Goal: Check status: Check status

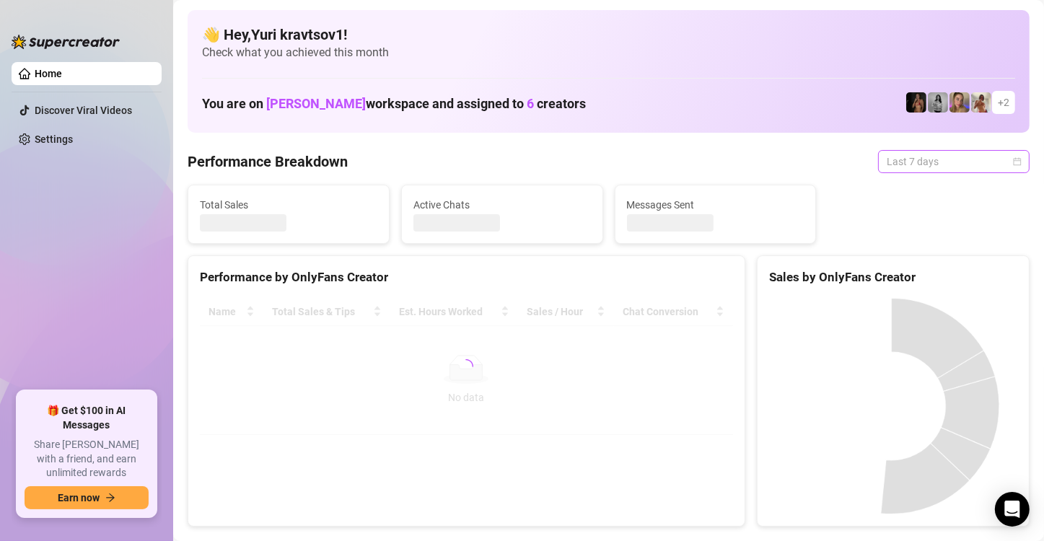
click at [1011, 159] on div "Last 7 days" at bounding box center [953, 161] width 151 height 23
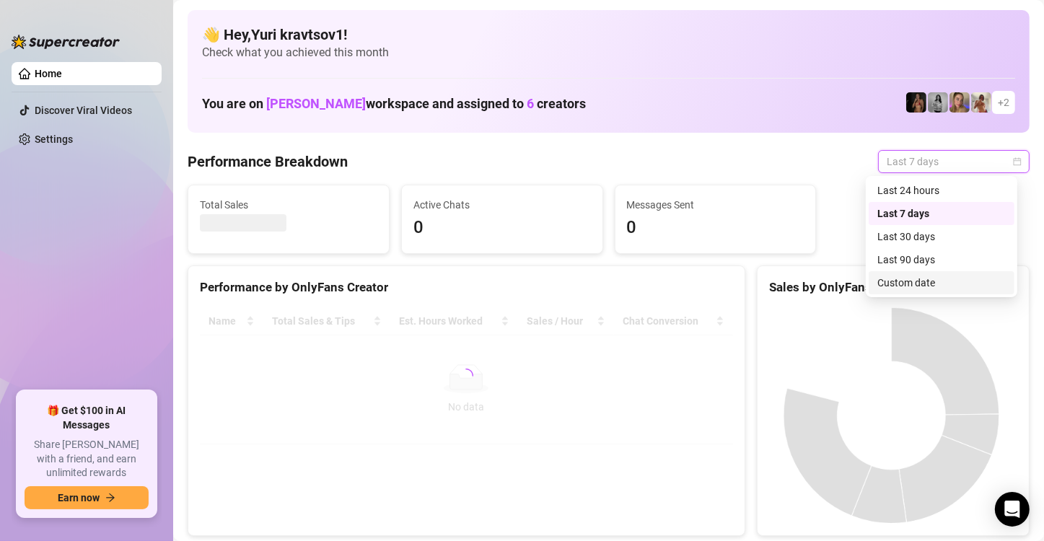
click at [936, 285] on div "Custom date" at bounding box center [941, 283] width 128 height 16
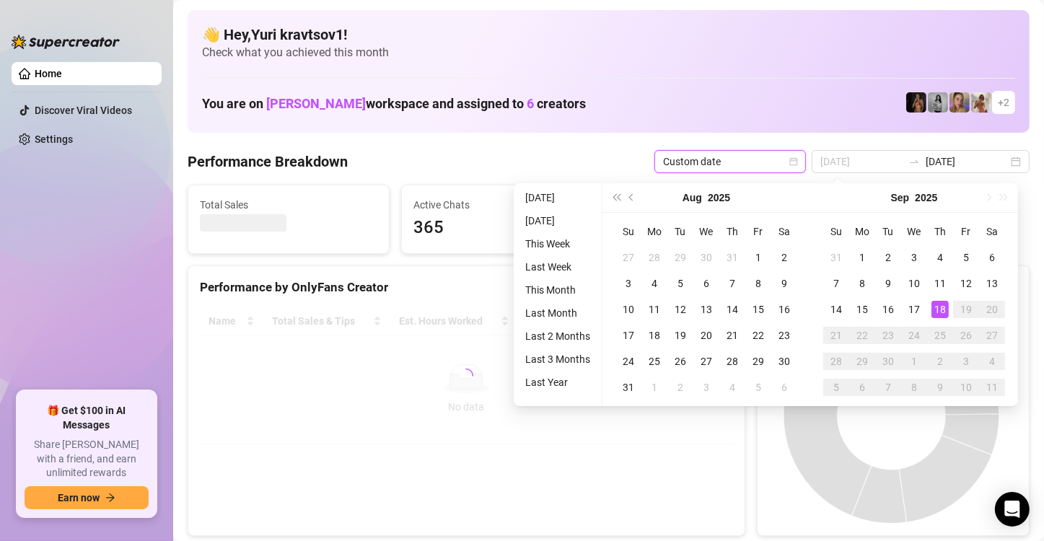
click at [943, 315] on div "18" at bounding box center [939, 309] width 17 height 17
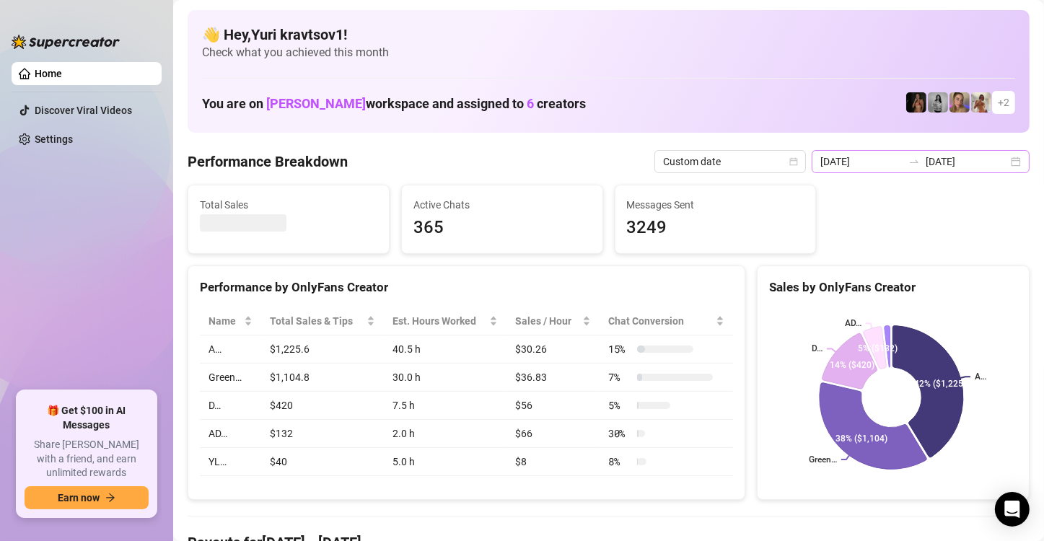
click at [1011, 164] on div "2025-09-11 2025-09-18" at bounding box center [921, 161] width 218 height 23
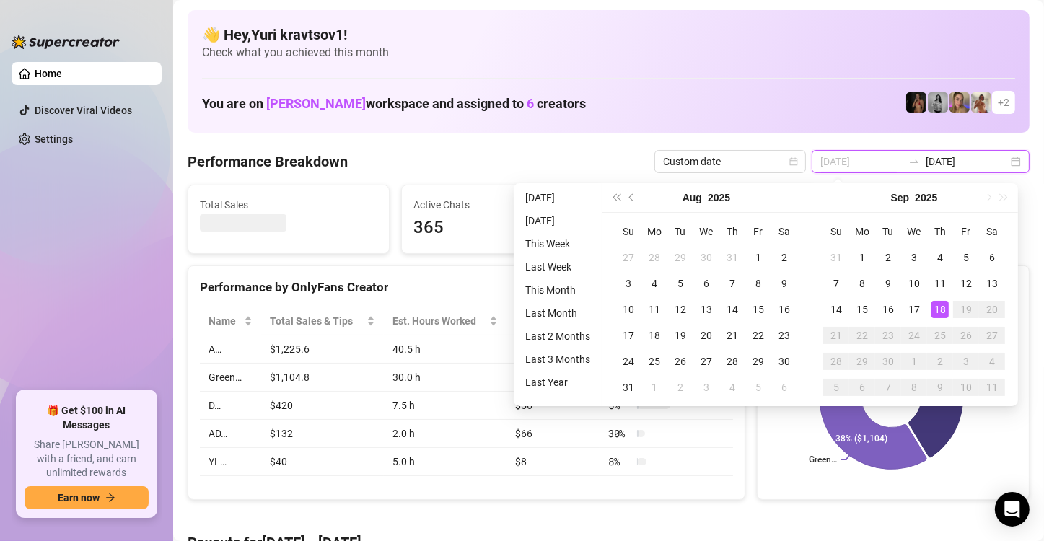
type input "[DATE]"
click at [939, 309] on div "18" at bounding box center [939, 309] width 17 height 17
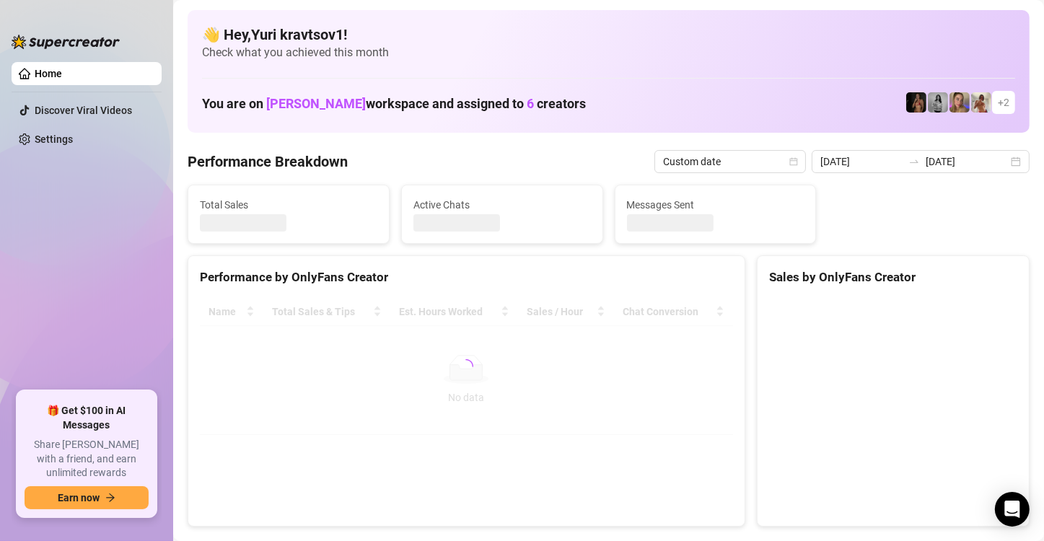
type input "[DATE]"
